Goal: Information Seeking & Learning: Learn about a topic

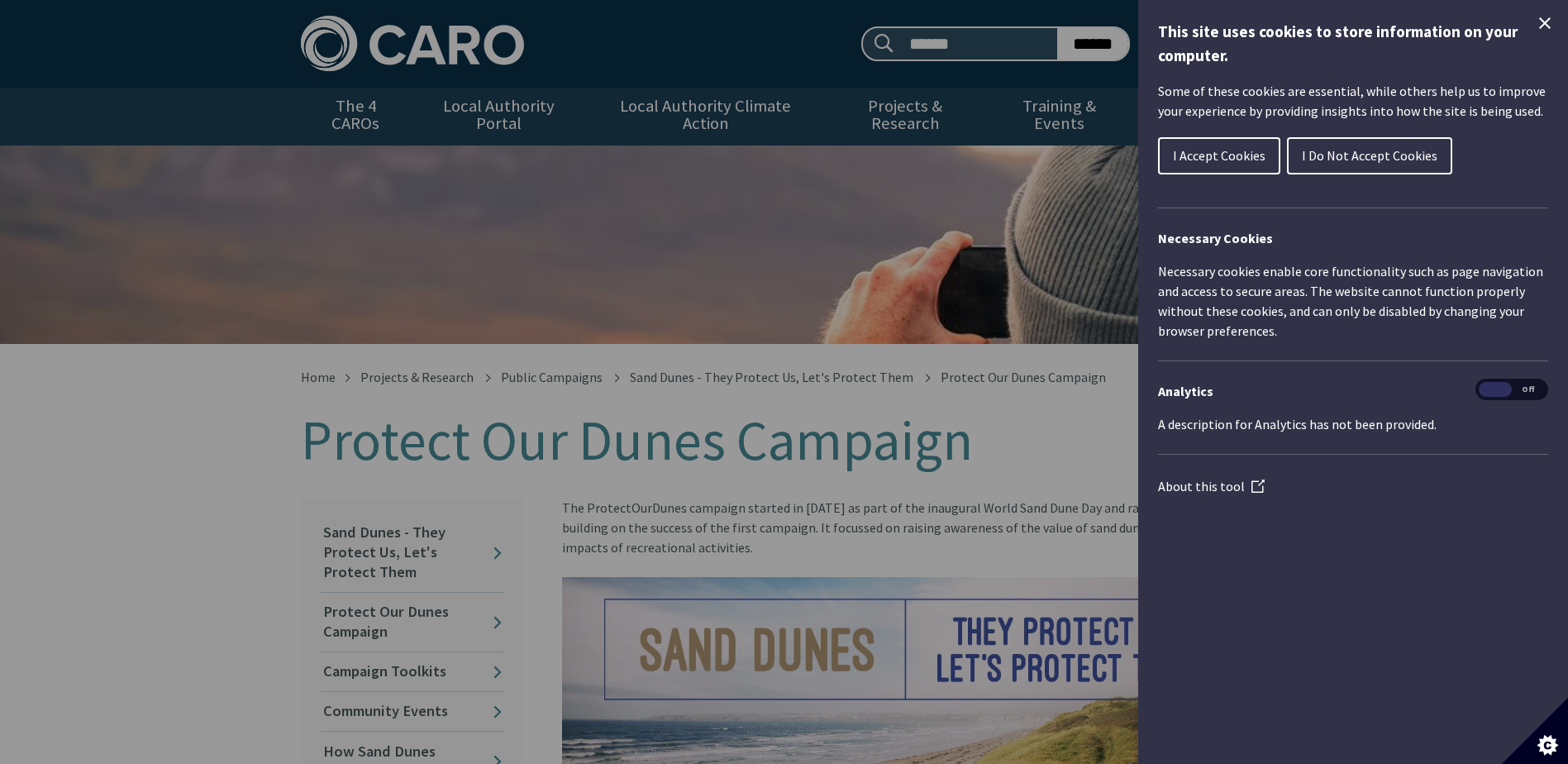
click at [1227, 158] on span "I Accept Cookies" at bounding box center [1218, 155] width 93 height 16
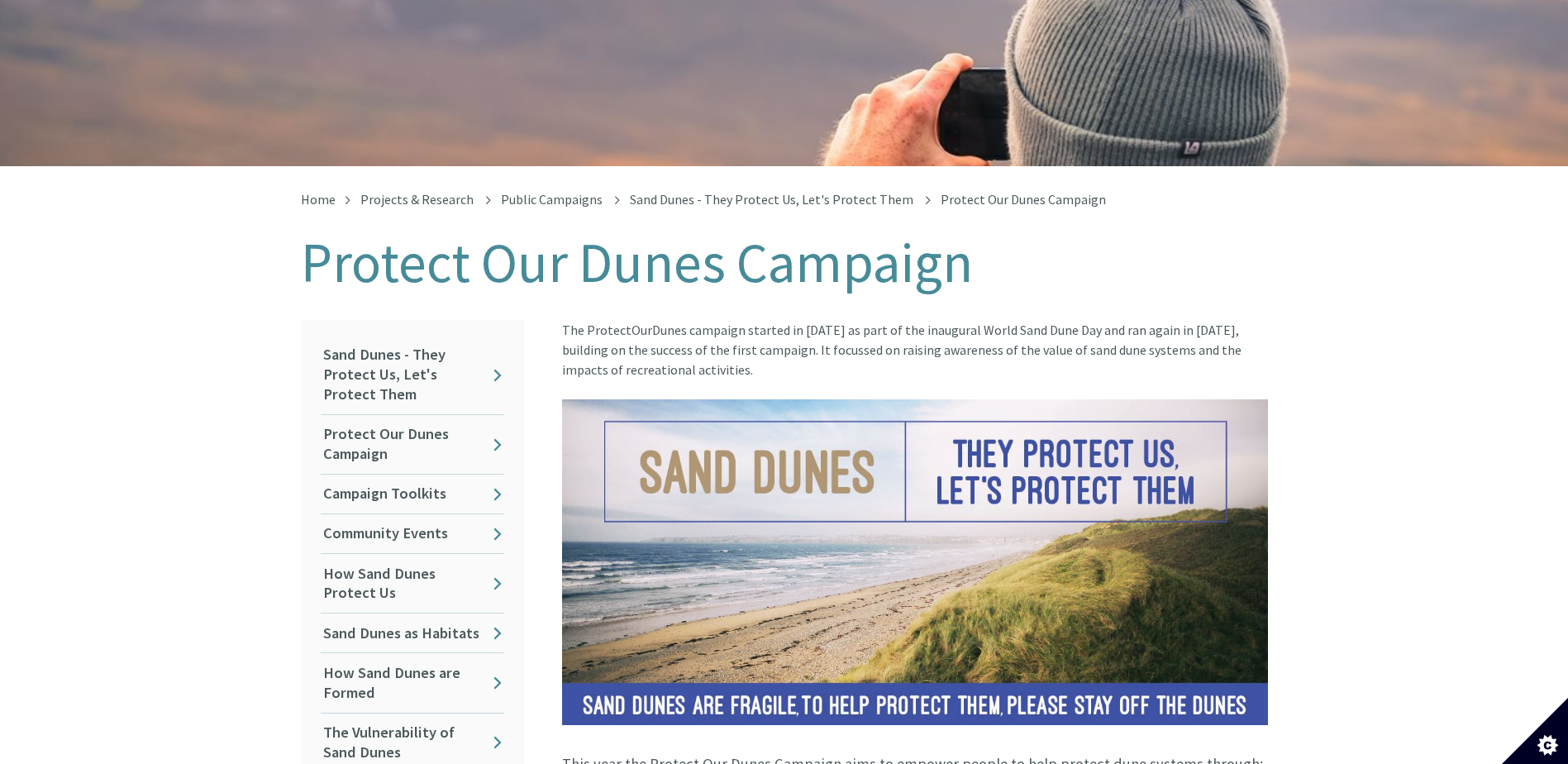
scroll to position [165, 0]
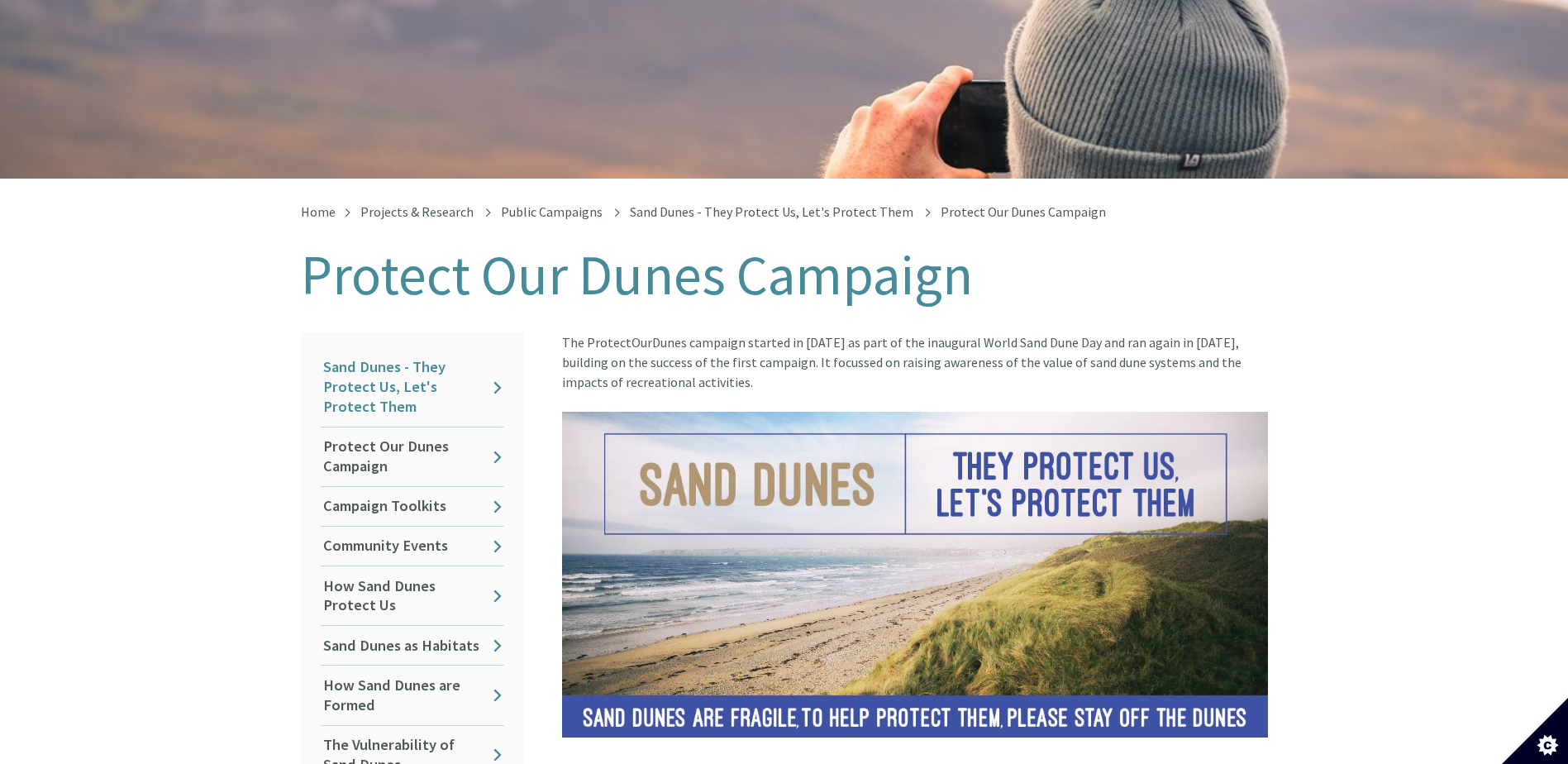
click at [417, 364] on link "Sand Dunes - They Protect Us, Let's Protect Them" at bounding box center [412, 386] width 183 height 78
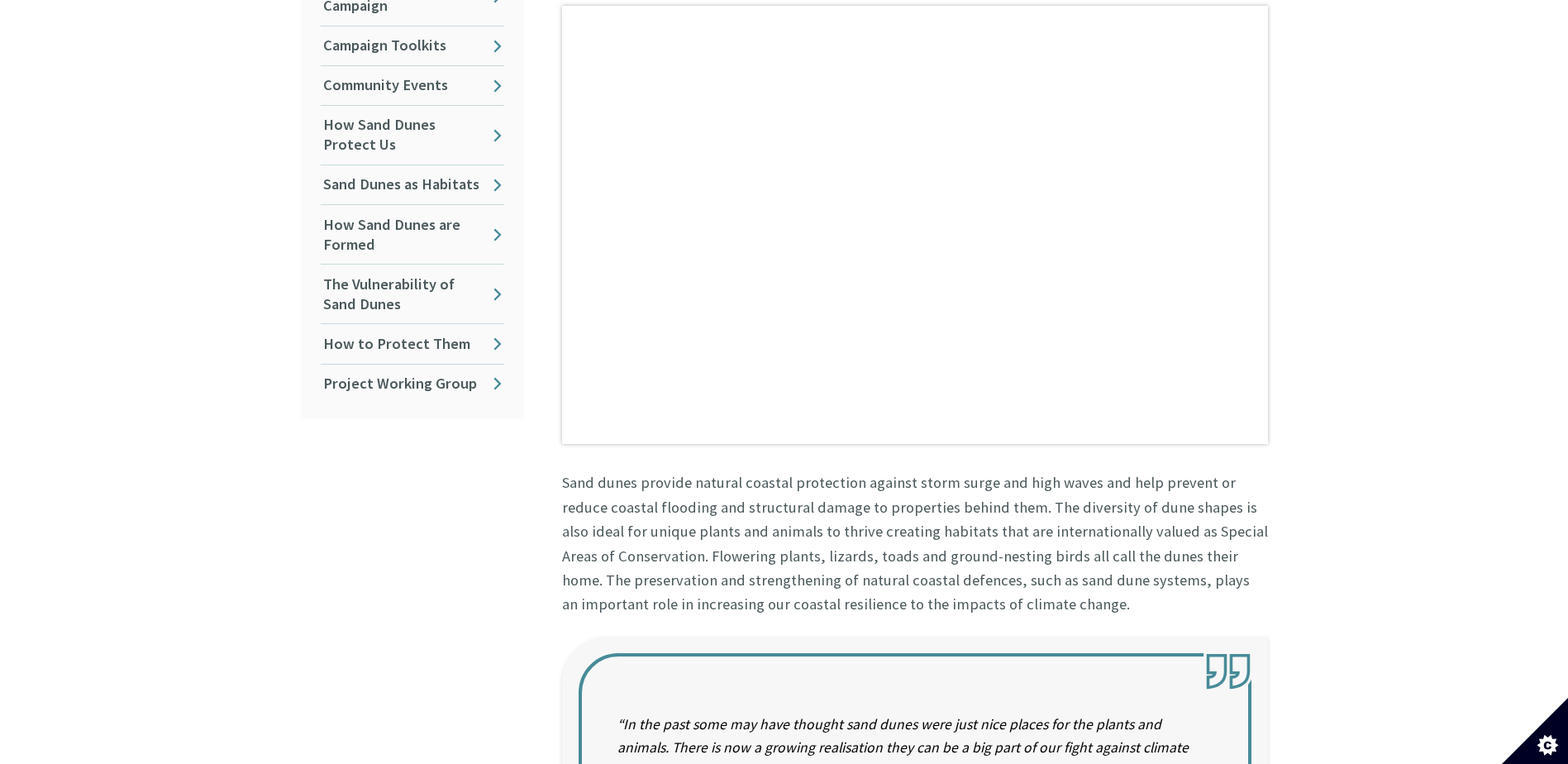
scroll to position [744, 0]
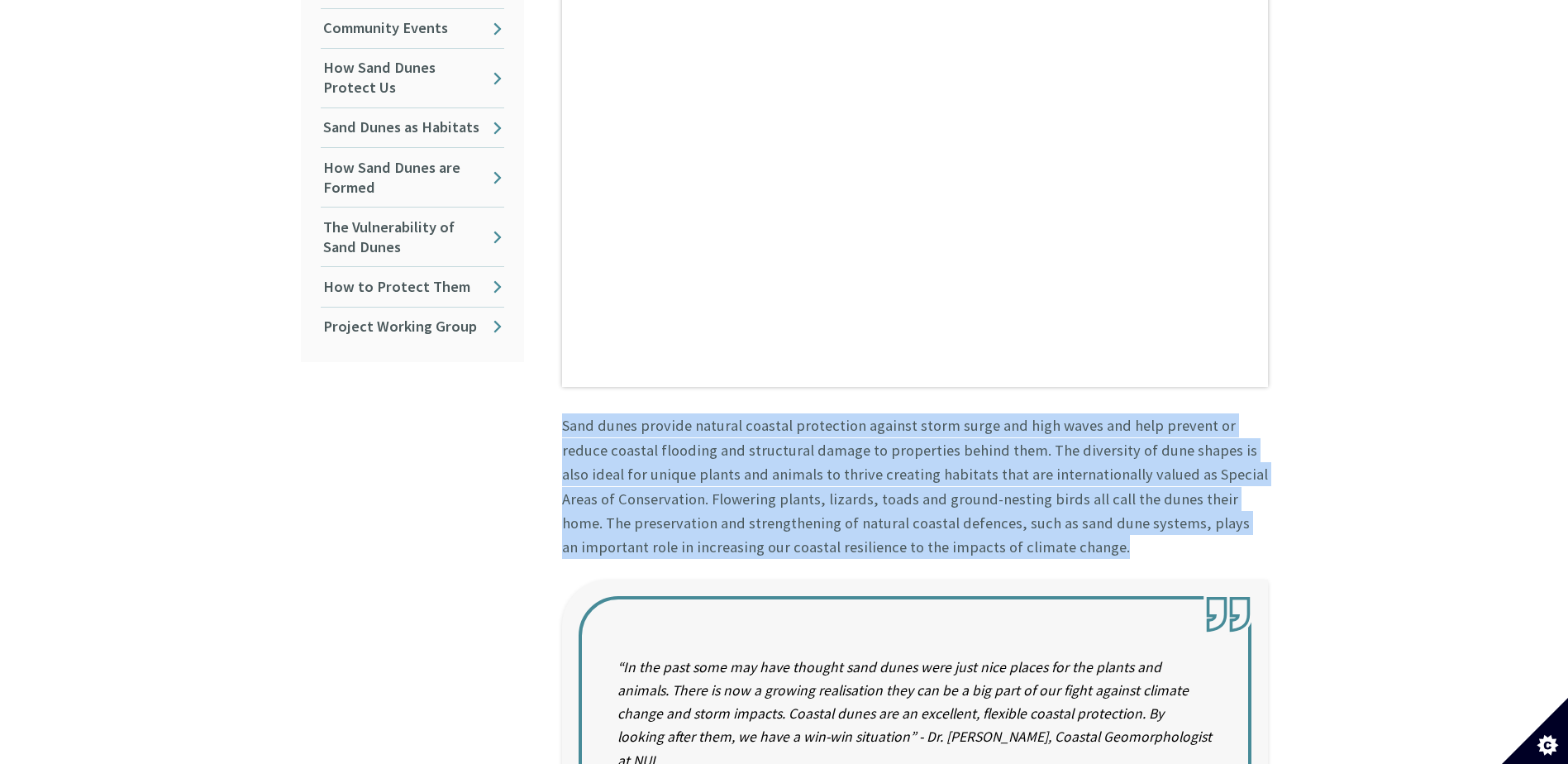
drag, startPoint x: 556, startPoint y: 405, endPoint x: 999, endPoint y: 541, distance: 463.4
click at [999, 541] on article "Damage to our sand dunes is evident all around the coast and the Protect Our Du…" at bounding box center [908, 536] width 719 height 1442
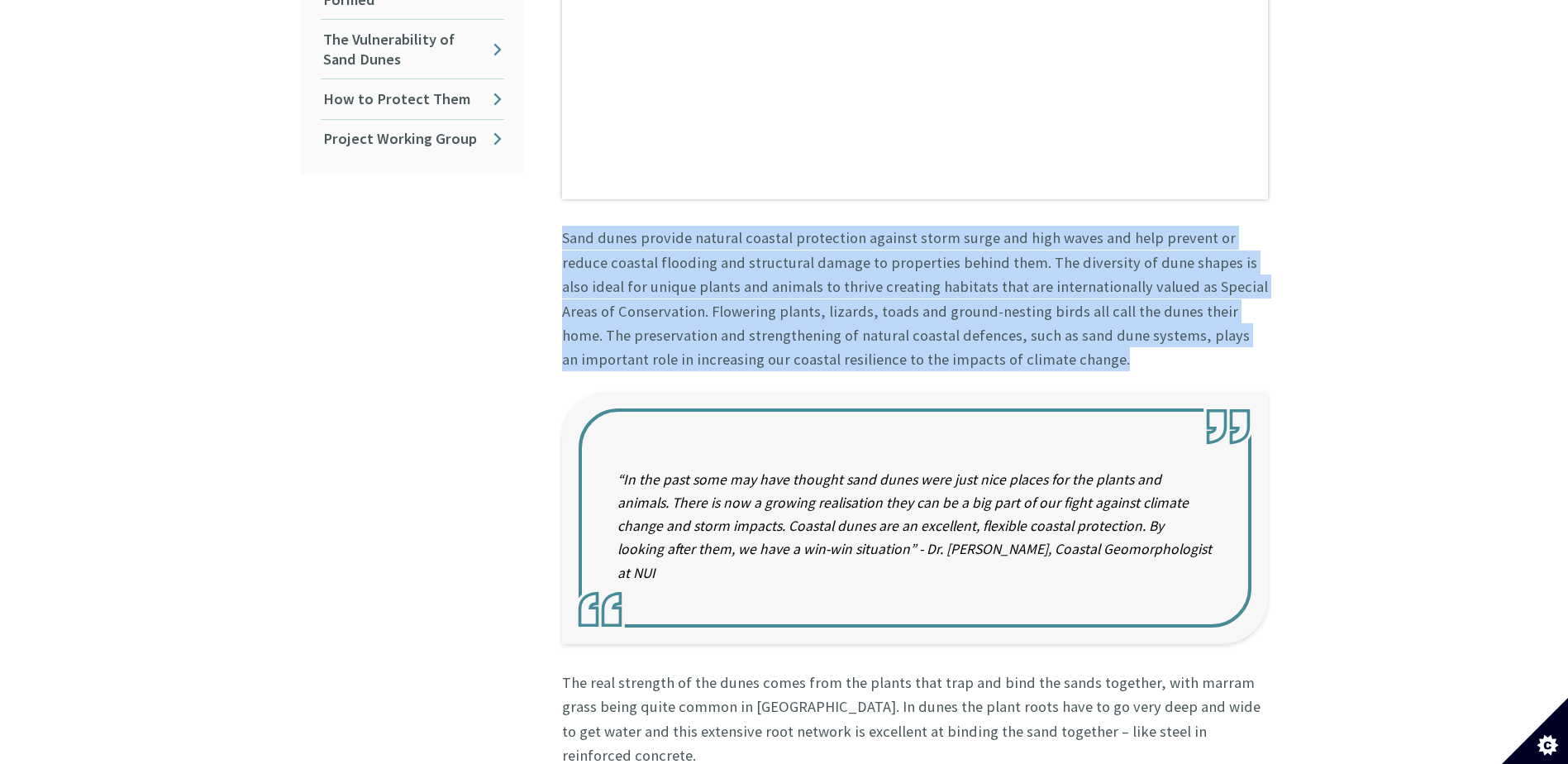
scroll to position [1075, 0]
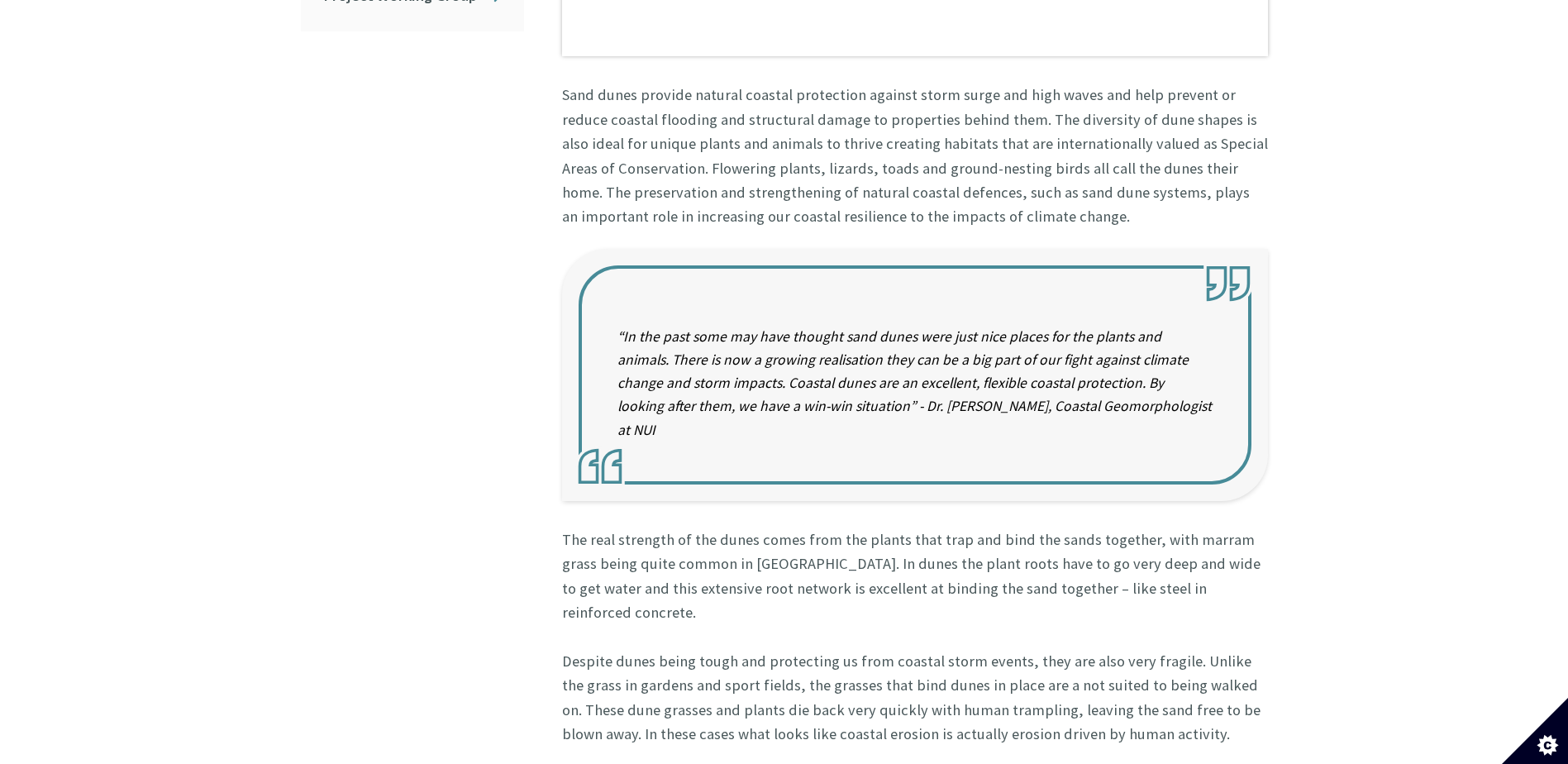
click at [339, 523] on div "In this section Sand Dunes - They Protect Us, Let's Protect Them Protect Our Du…" at bounding box center [412, 215] width 248 height 1461
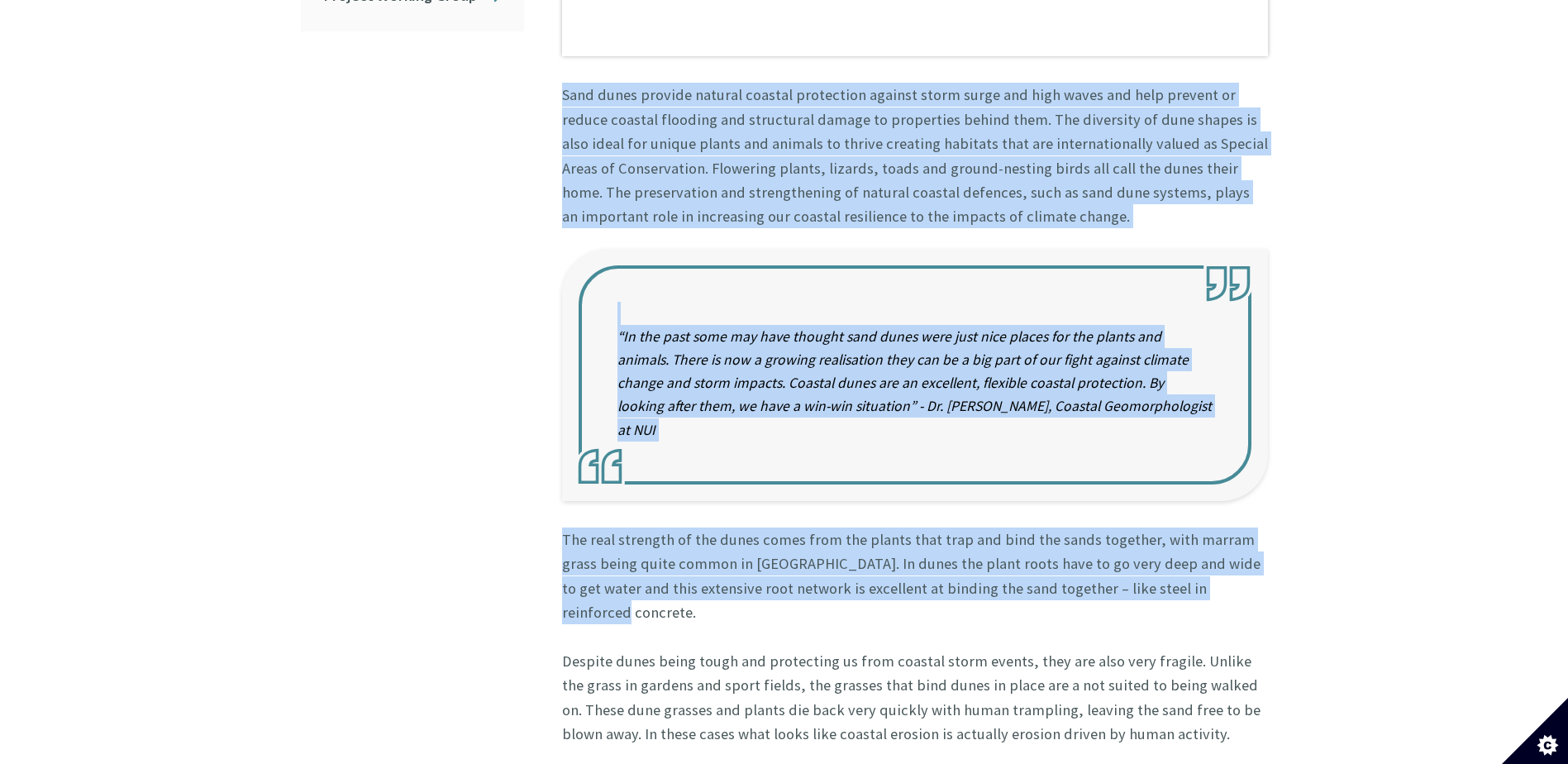
drag, startPoint x: 565, startPoint y: 75, endPoint x: 1180, endPoint y: 554, distance: 779.5
click at [1180, 554] on article "Damage to our sand dunes is evident all around the coast and the Protect Our Du…" at bounding box center [908, 205] width 719 height 1442
copy article "Lore ipsum dolorsi ametcon adipisc elitseddoe tempori utlab etdol mag aliq enim…"
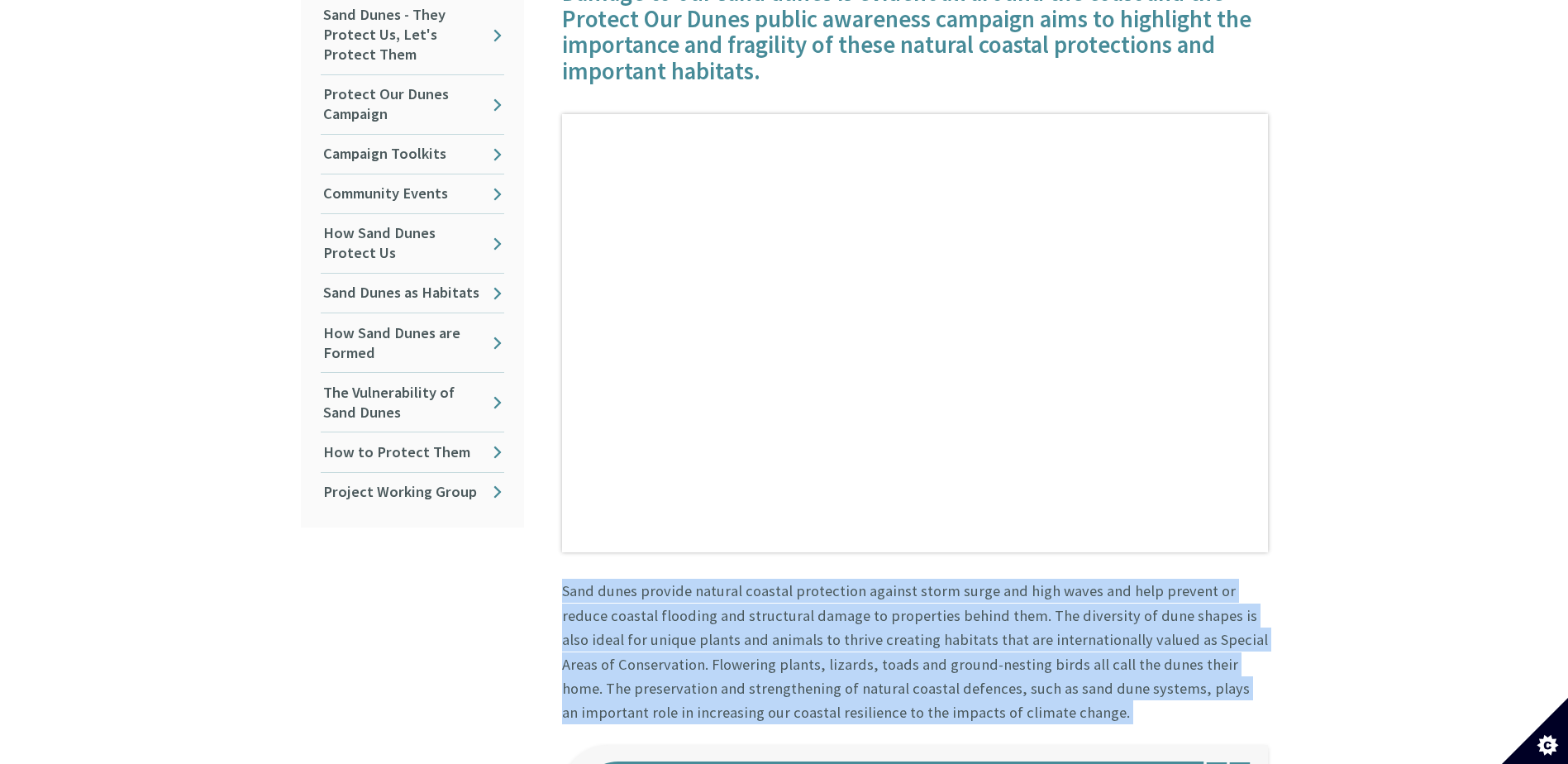
scroll to position [910, 0]
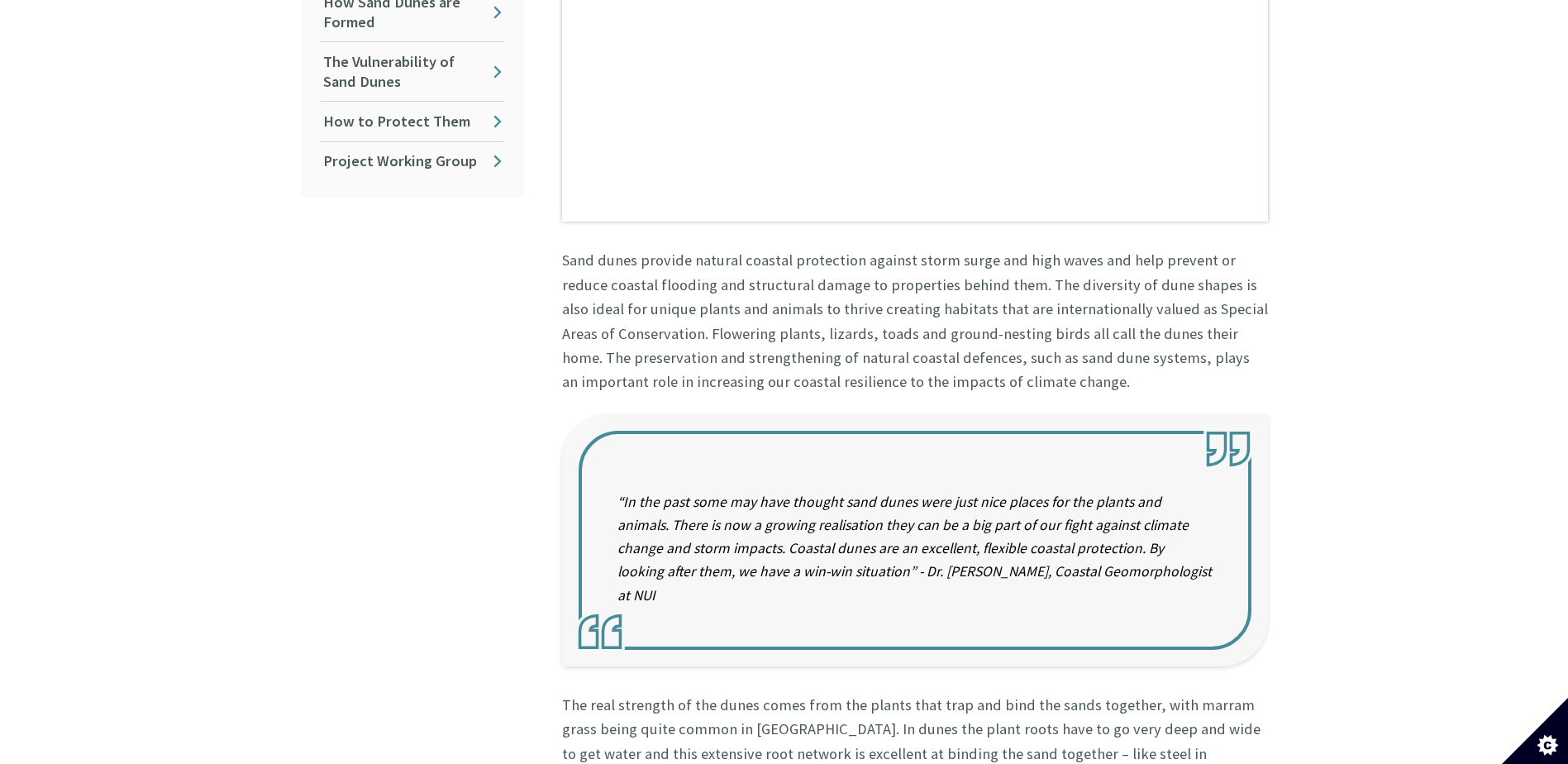
click at [426, 427] on div "In this section Sand Dunes - They Protect Us, Let's Protect Them Protect Our Du…" at bounding box center [412, 380] width 248 height 1461
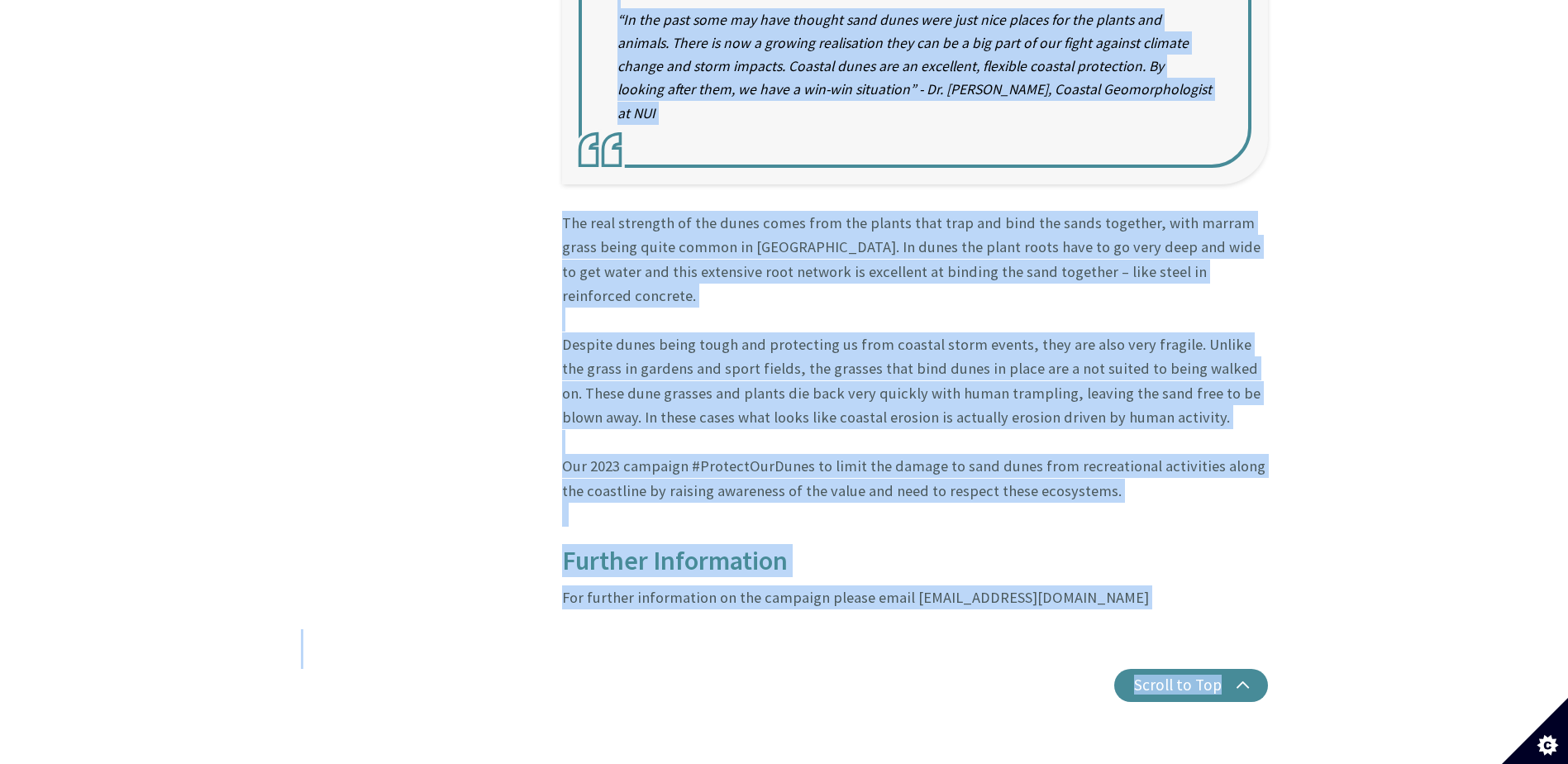
scroll to position [1515, 0]
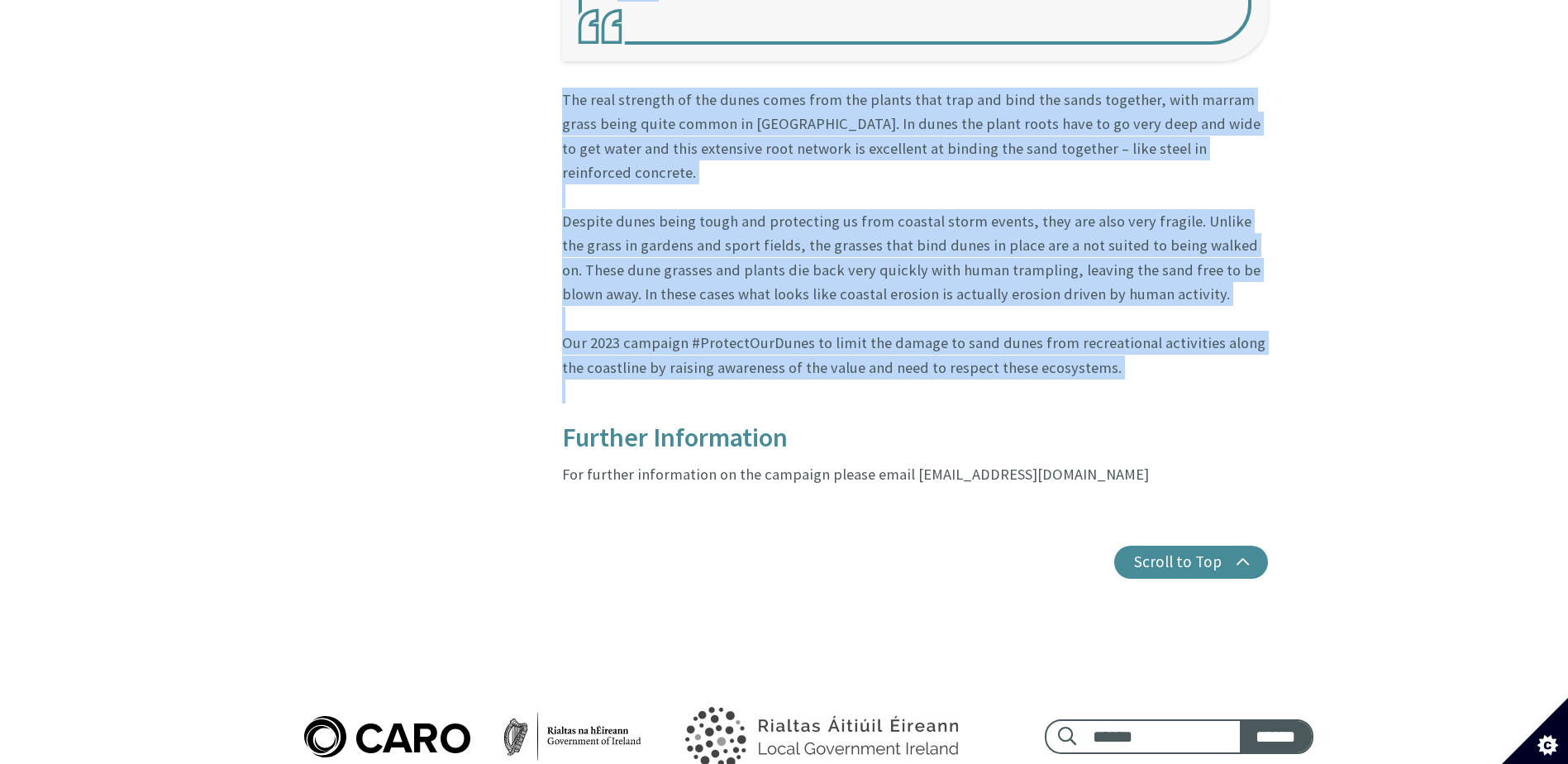
drag, startPoint x: 562, startPoint y: 238, endPoint x: 1086, endPoint y: 316, distance: 529.8
drag, startPoint x: 1086, startPoint y: 316, endPoint x: 957, endPoint y: 195, distance: 176.9
copy article "Lore ipsum dolorsi ametcon adipisc elitseddoe tempori utlab etdol mag aliq enim…"
